Goal: Task Accomplishment & Management: Complete application form

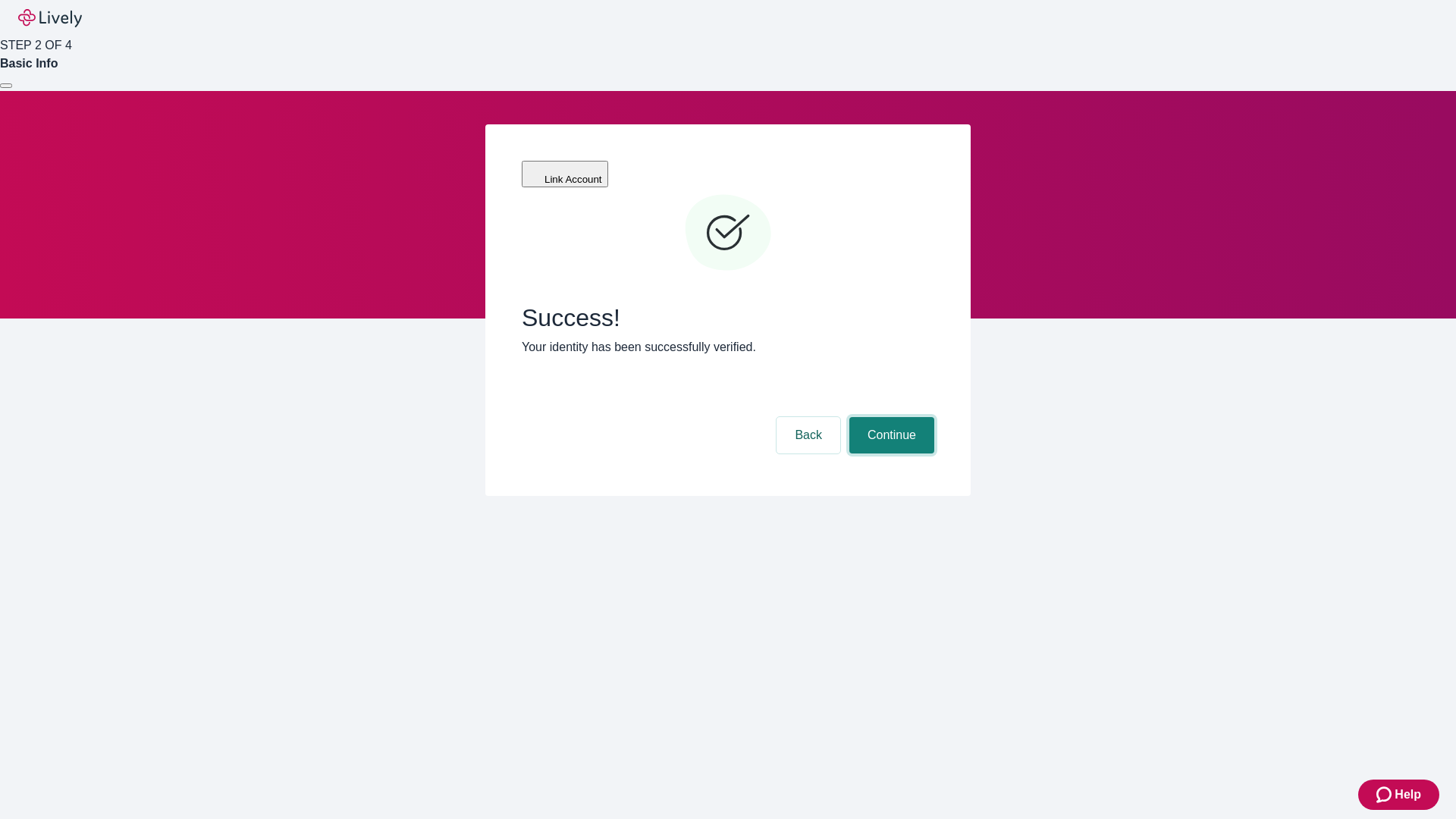
click at [890, 417] on button "Continue" at bounding box center [892, 435] width 85 height 37
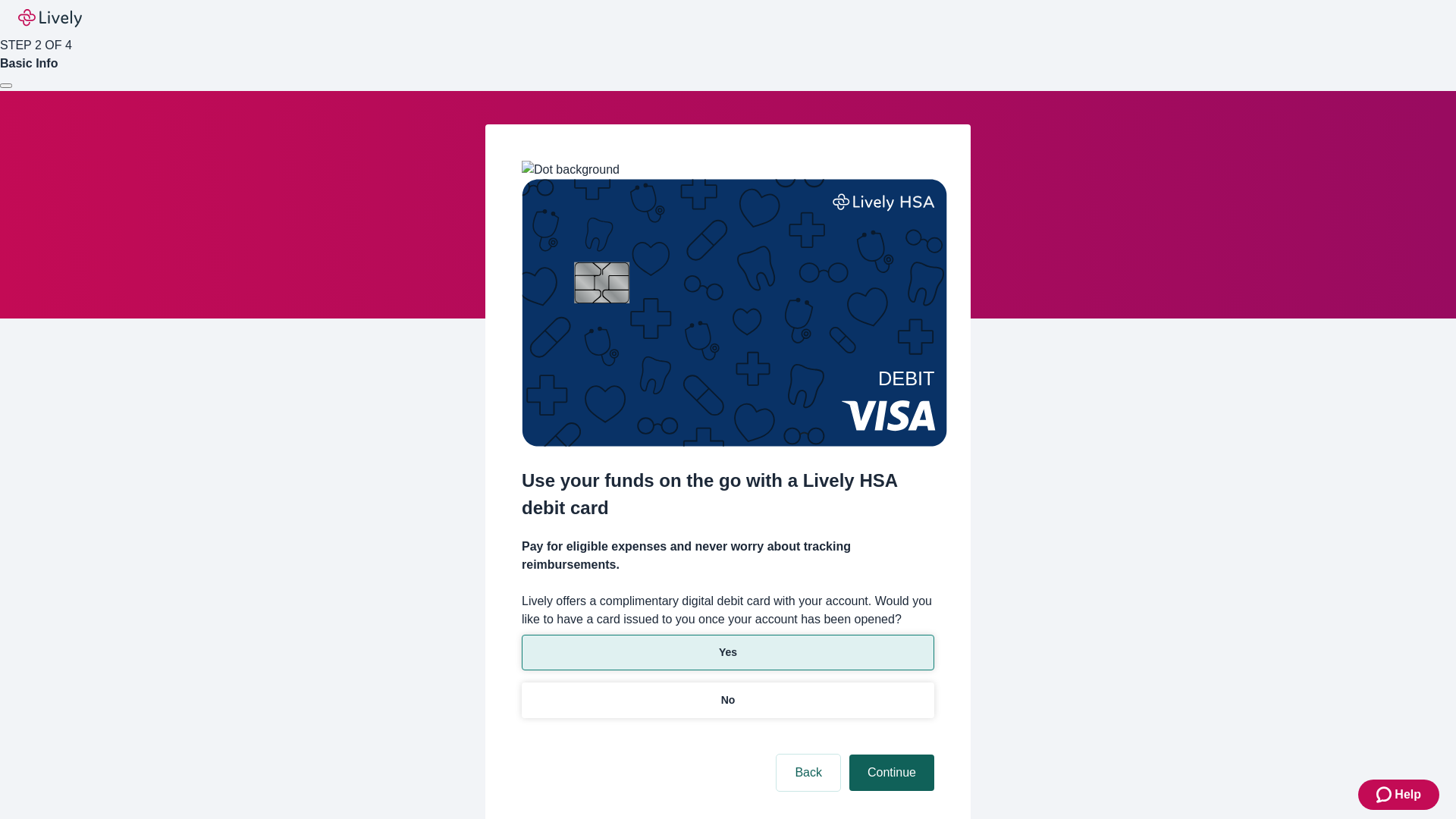
click at [727, 645] on p "Yes" at bounding box center [727, 652] width 18 height 16
click at [890, 754] on button "Continue" at bounding box center [892, 772] width 85 height 37
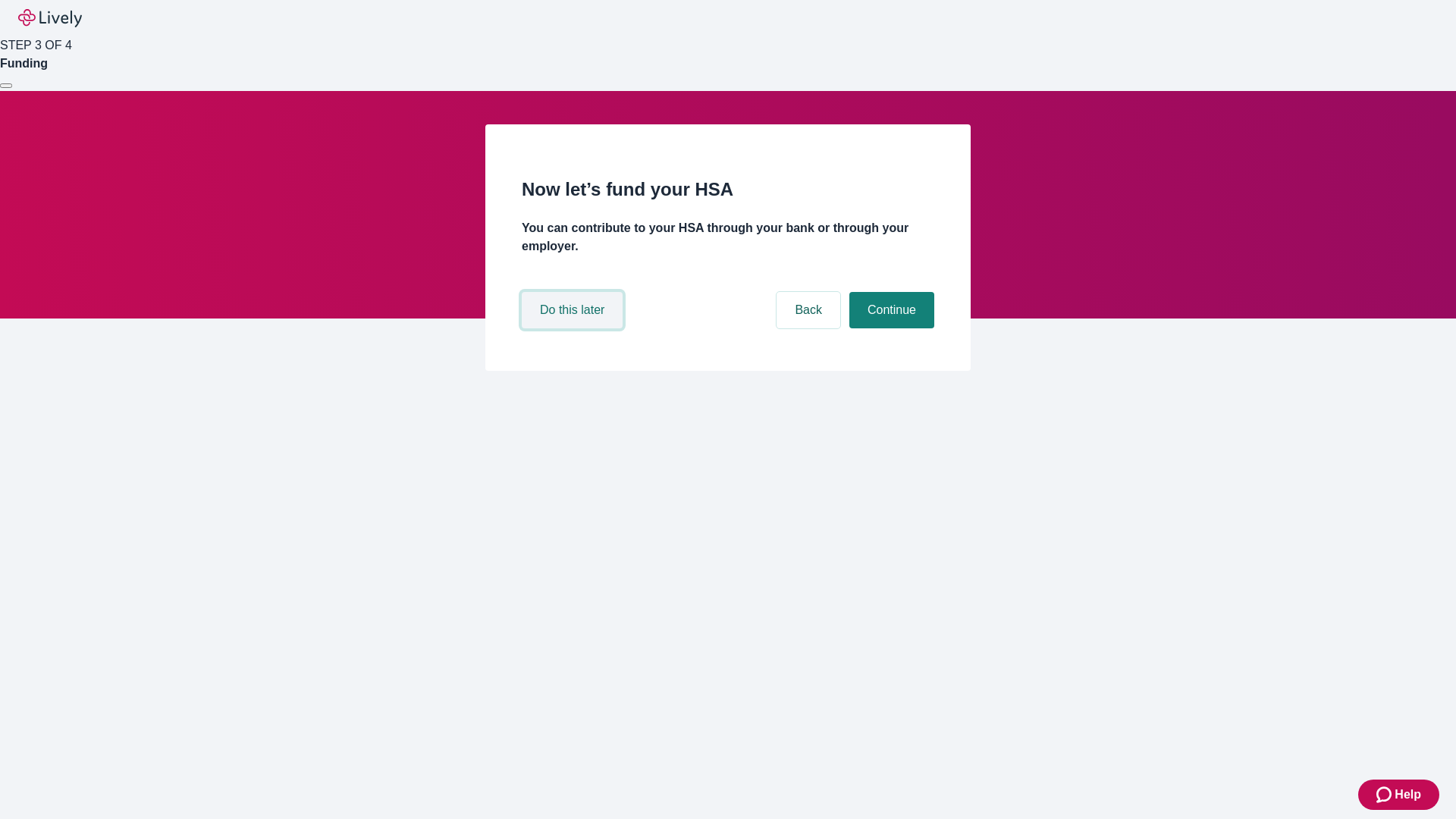
click at [574, 329] on button "Do this later" at bounding box center [573, 310] width 101 height 37
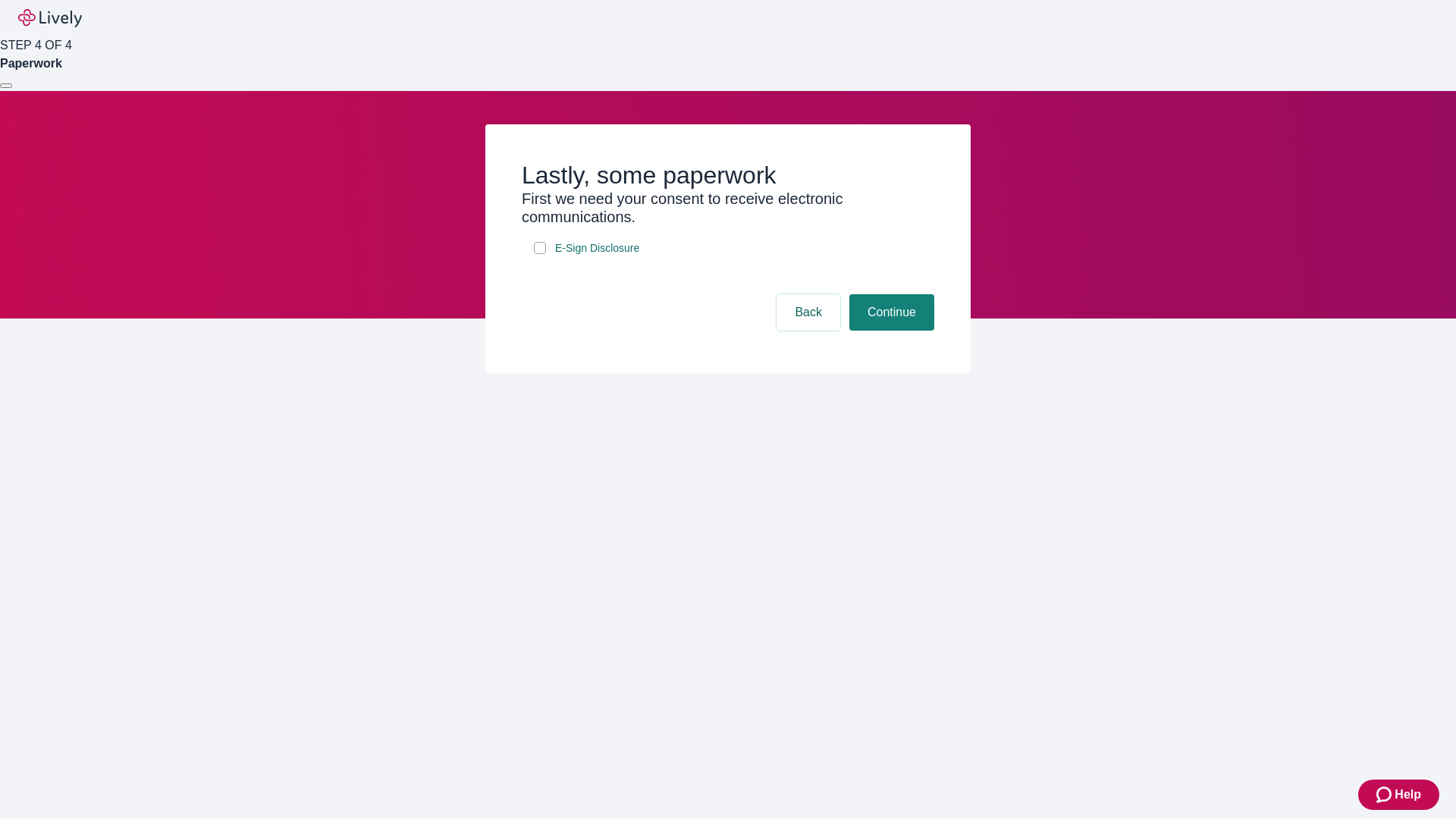
click at [540, 254] on input "E-Sign Disclosure" at bounding box center [540, 248] width 12 height 12
checkbox input "true"
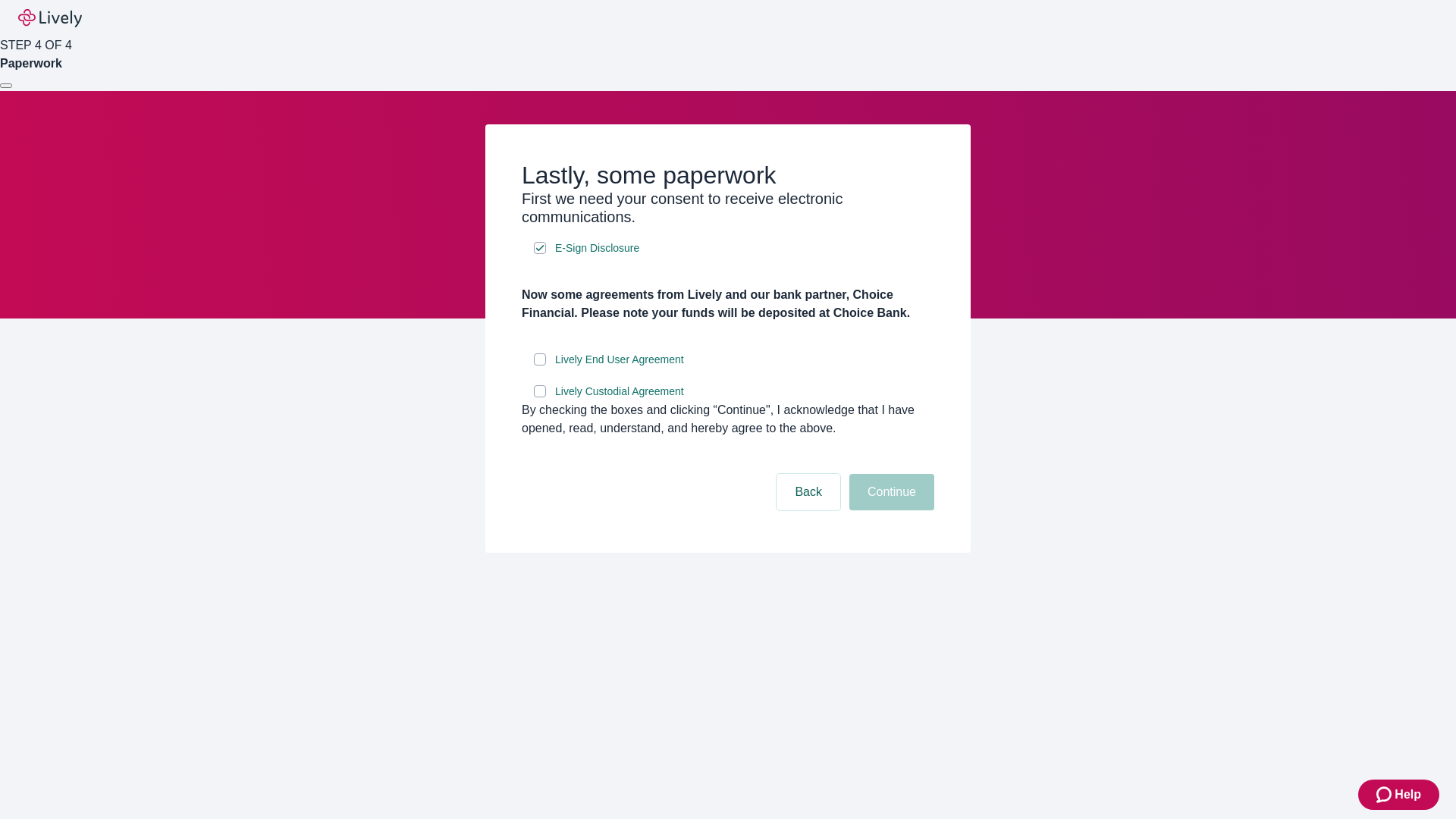
click at [540, 366] on input "Lively End User Agreement" at bounding box center [540, 359] width 12 height 12
checkbox input "true"
click at [540, 398] on input "Lively Custodial Agreement" at bounding box center [540, 391] width 12 height 12
checkbox input "true"
click at [890, 510] on button "Continue" at bounding box center [892, 492] width 85 height 37
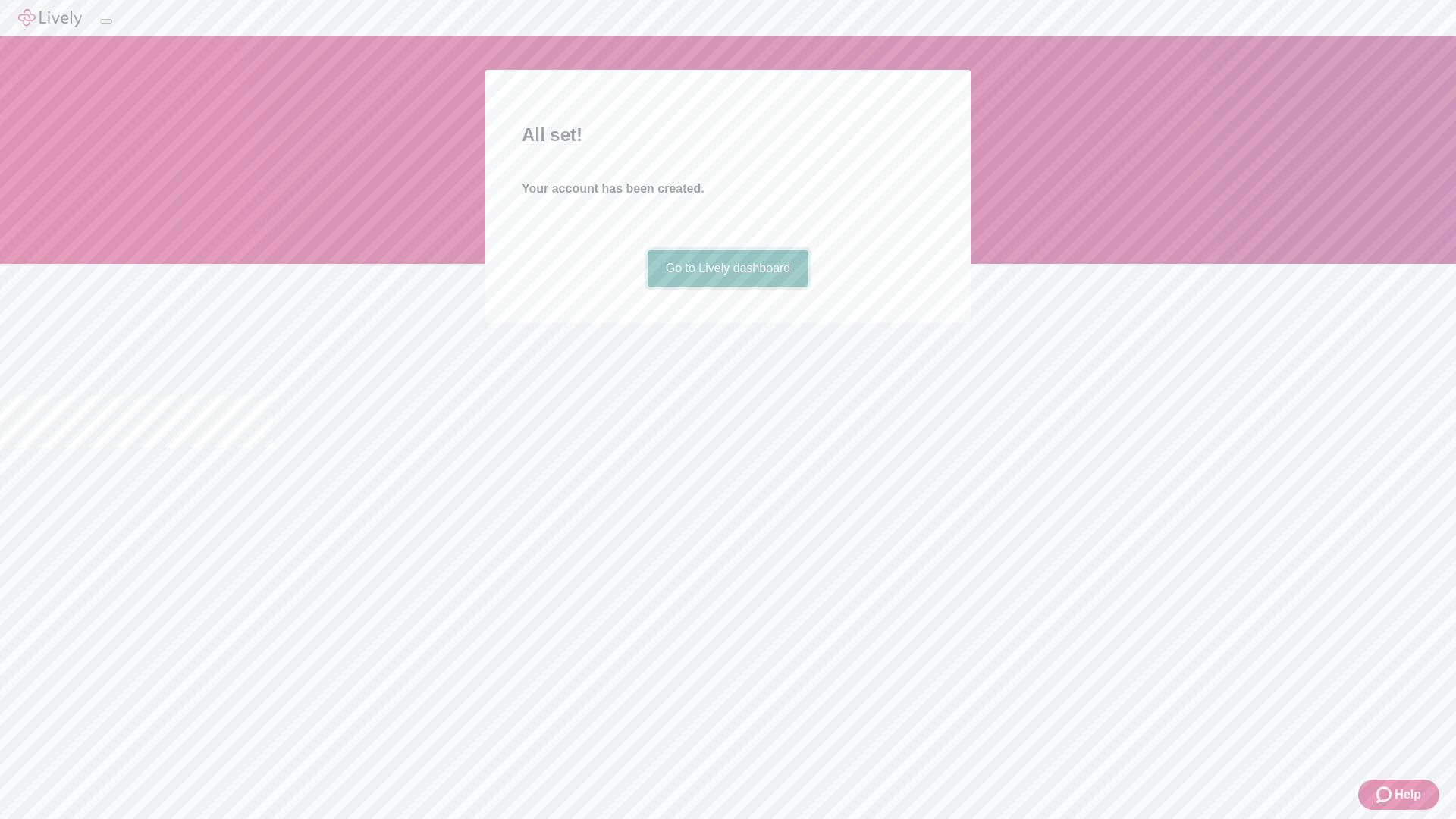
click at [727, 286] on link "Go to Lively dashboard" at bounding box center [728, 268] width 162 height 37
